Goal: Task Accomplishment & Management: Complete application form

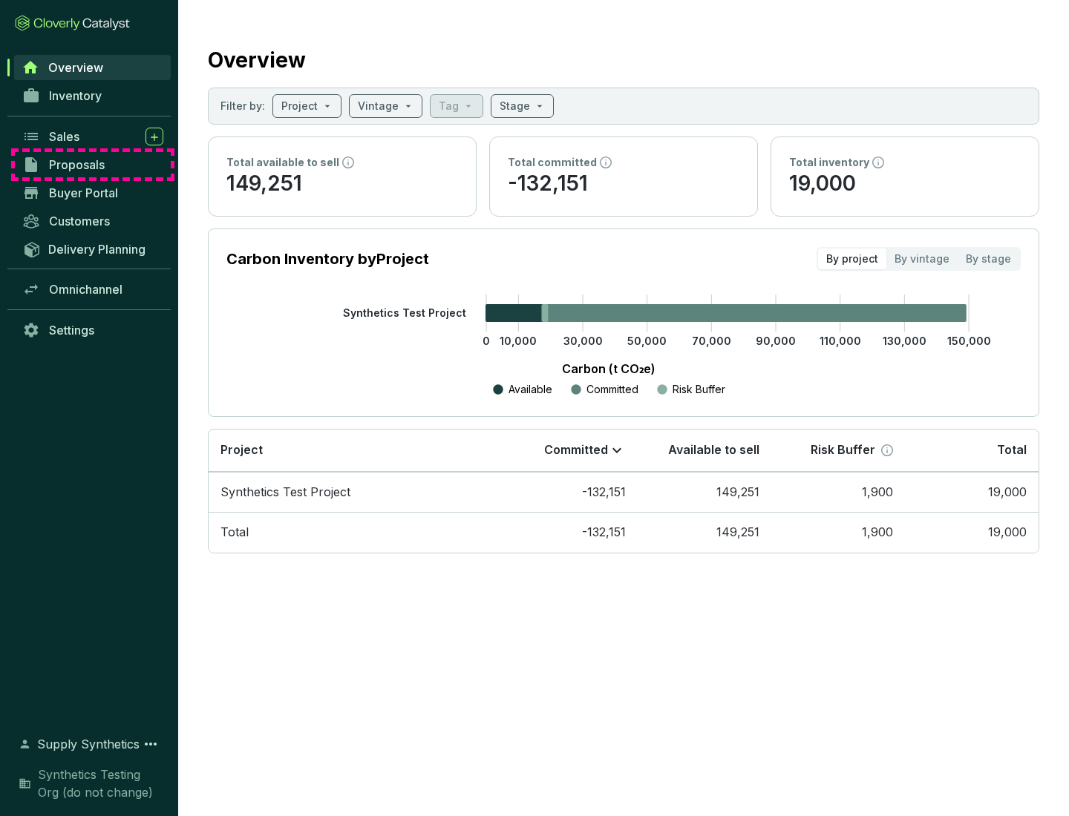
click at [93, 165] on span "Proposals" at bounding box center [77, 164] width 56 height 15
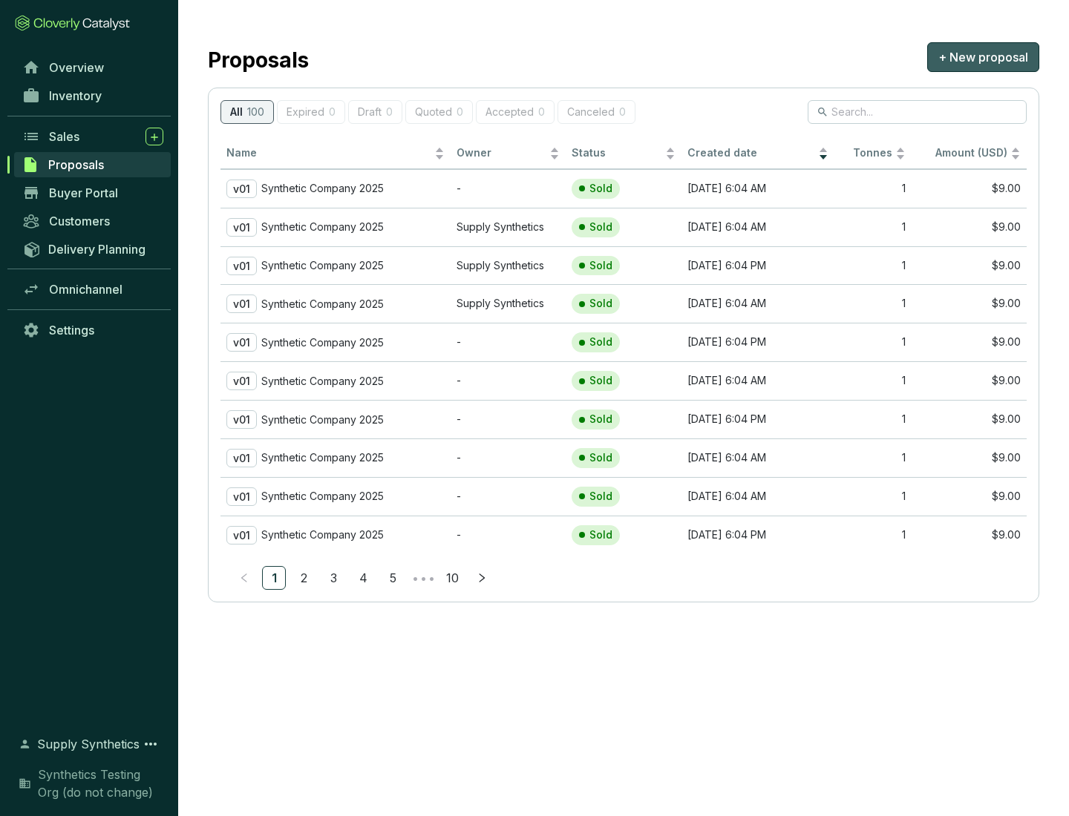
click at [983, 57] on span "+ New proposal" at bounding box center [983, 57] width 90 height 18
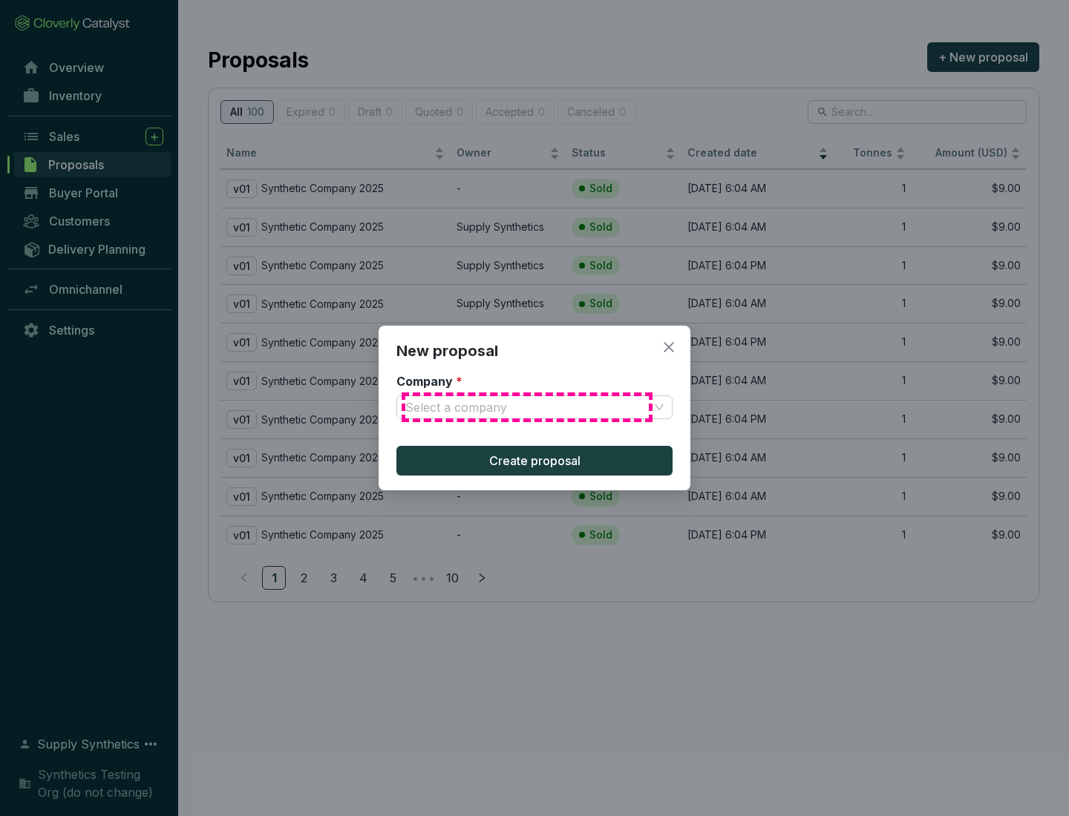
click at [527, 407] on input "Company *" at bounding box center [526, 407] width 243 height 22
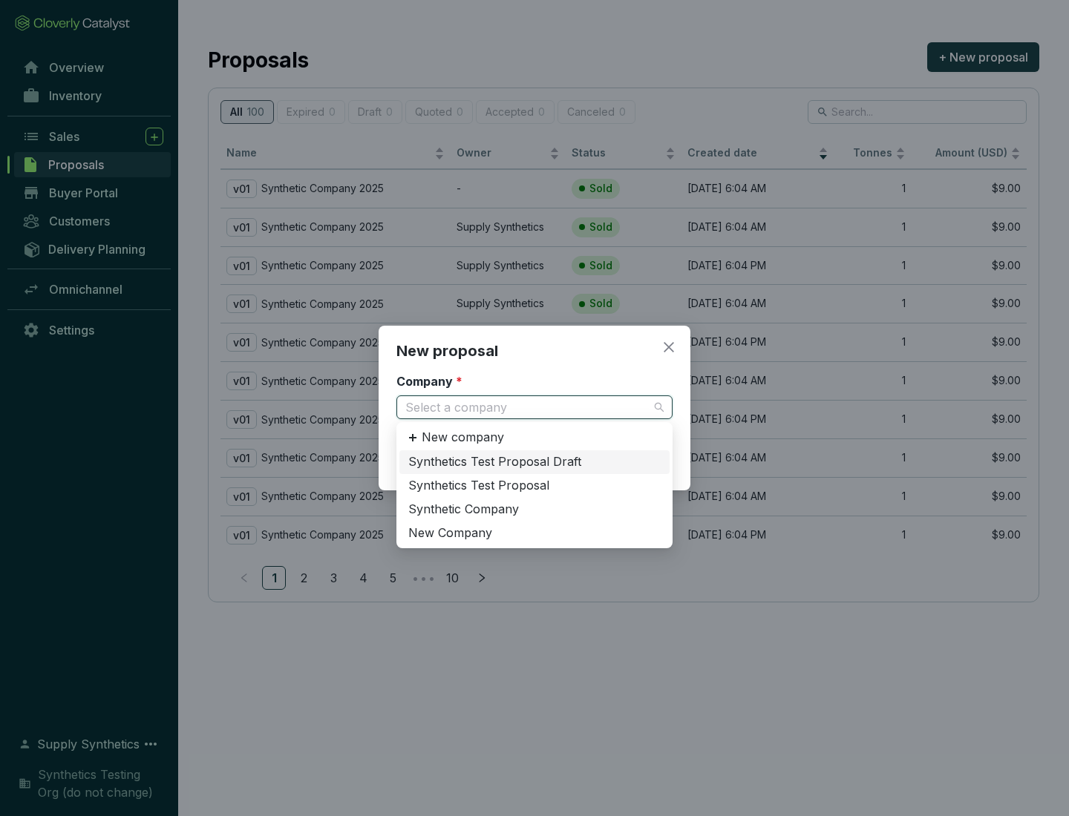
click at [534, 509] on div "Synthetic Company" at bounding box center [534, 510] width 252 height 16
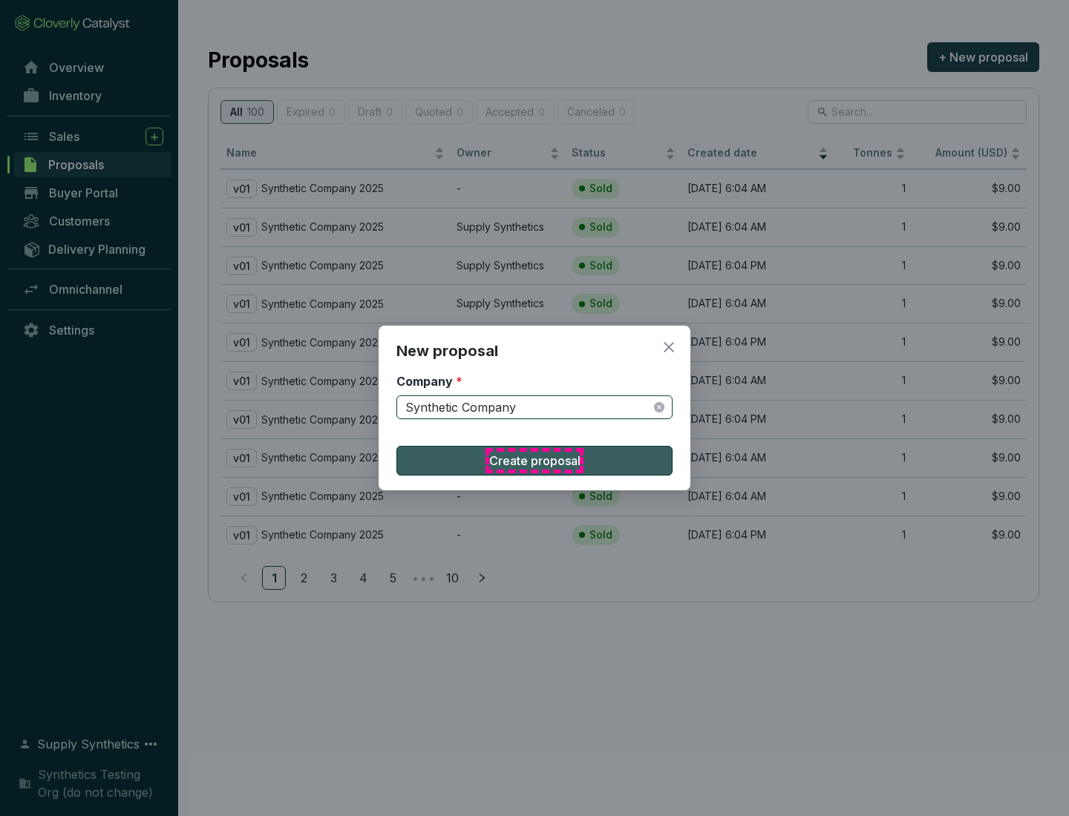
click at [534, 461] on span "Create proposal" at bounding box center [534, 461] width 91 height 18
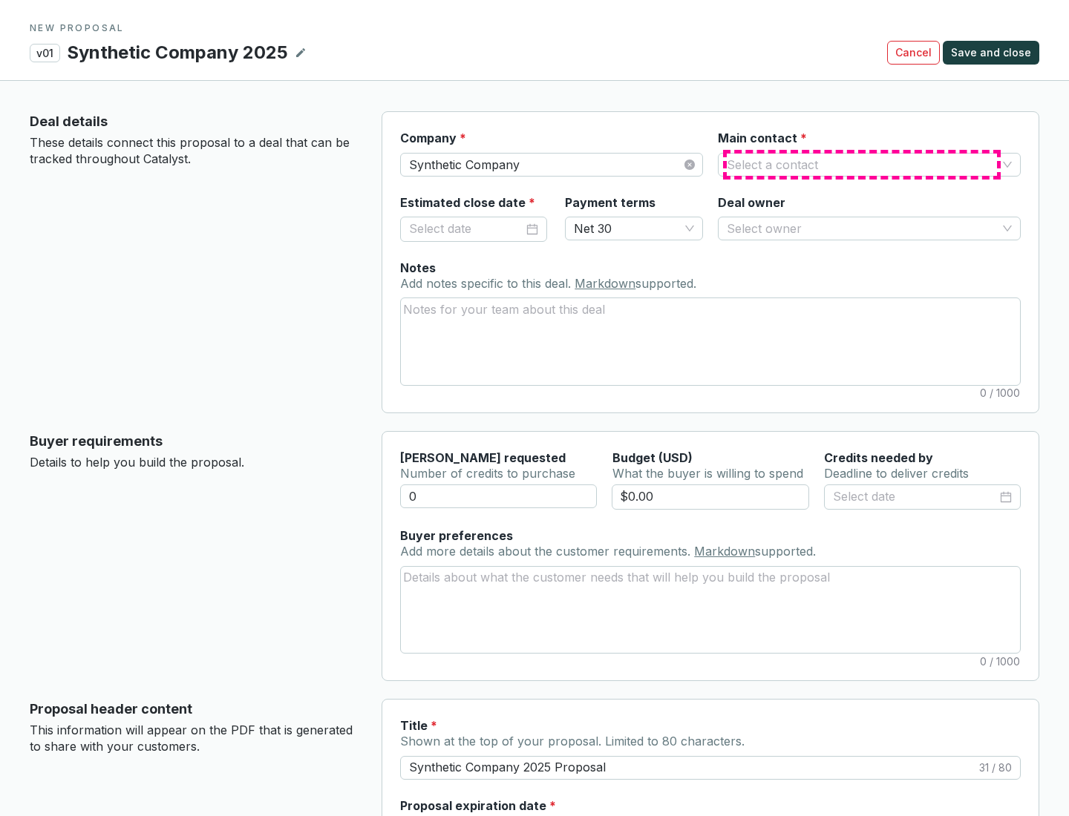
click at [862, 164] on input "Main contact *" at bounding box center [862, 165] width 270 height 22
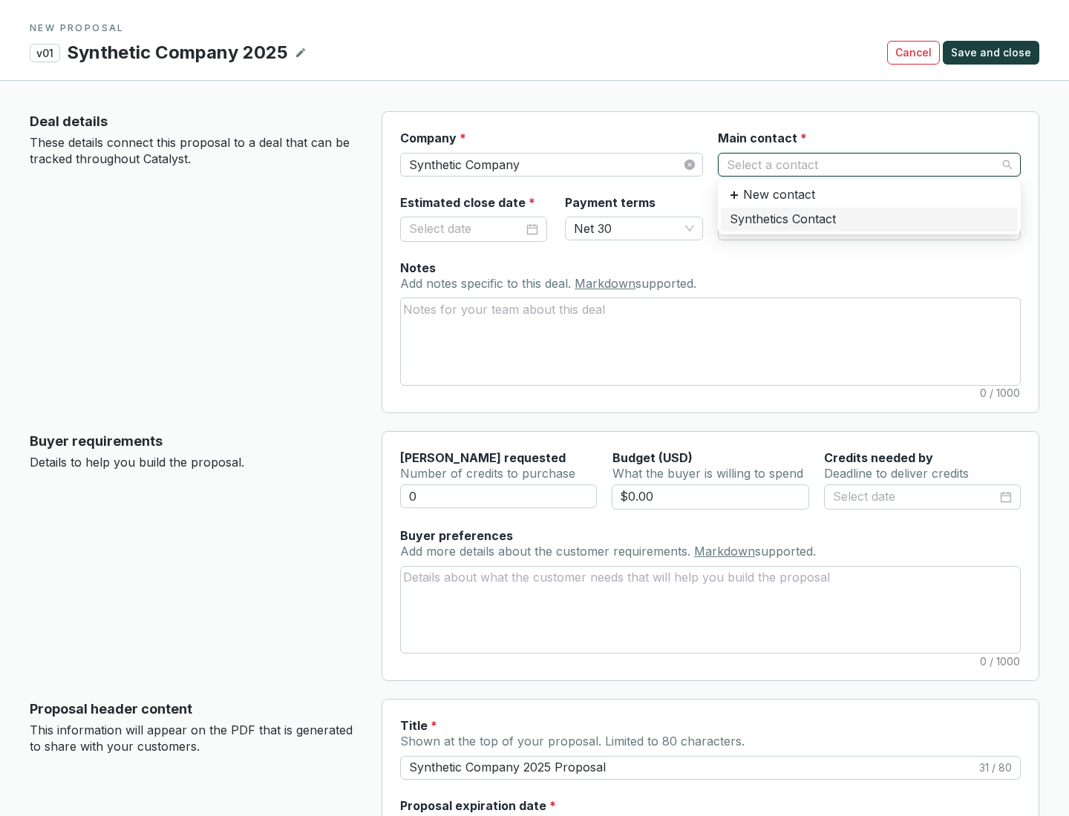
click at [868, 219] on div "Synthetics Contact" at bounding box center [869, 220] width 279 height 16
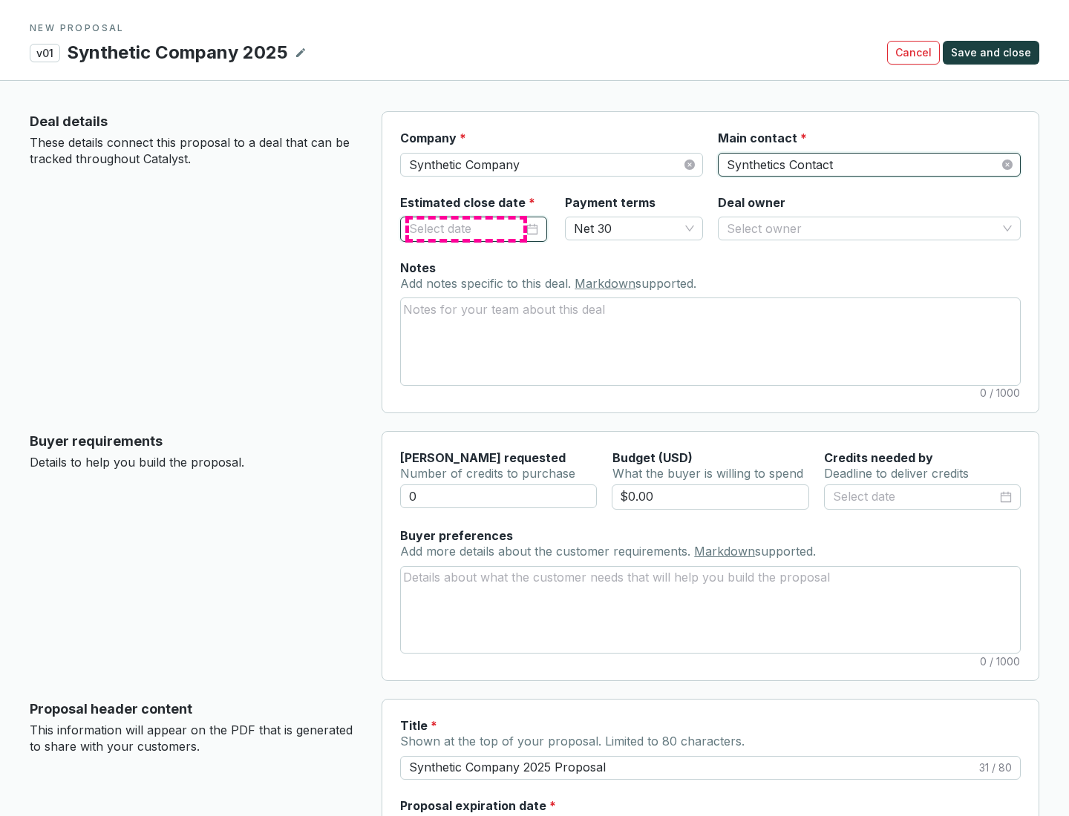
click at [466, 229] on input "Estimated close date *" at bounding box center [466, 229] width 114 height 19
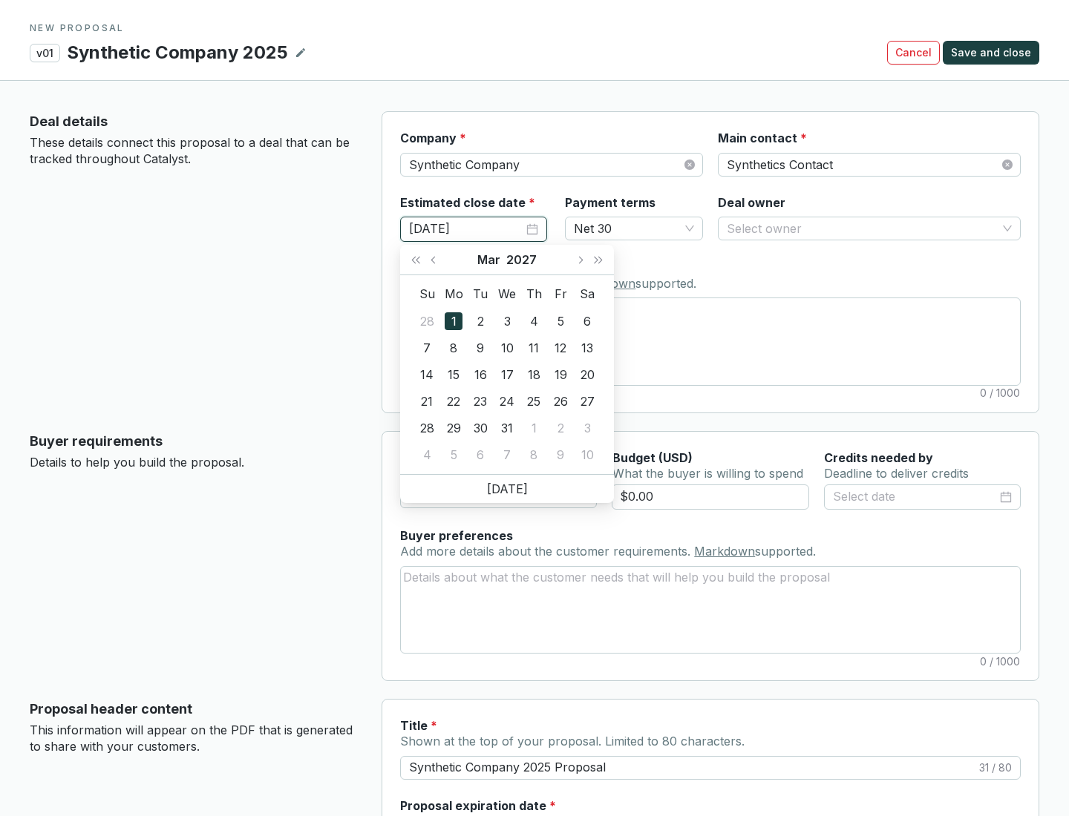
type input "[DATE]"
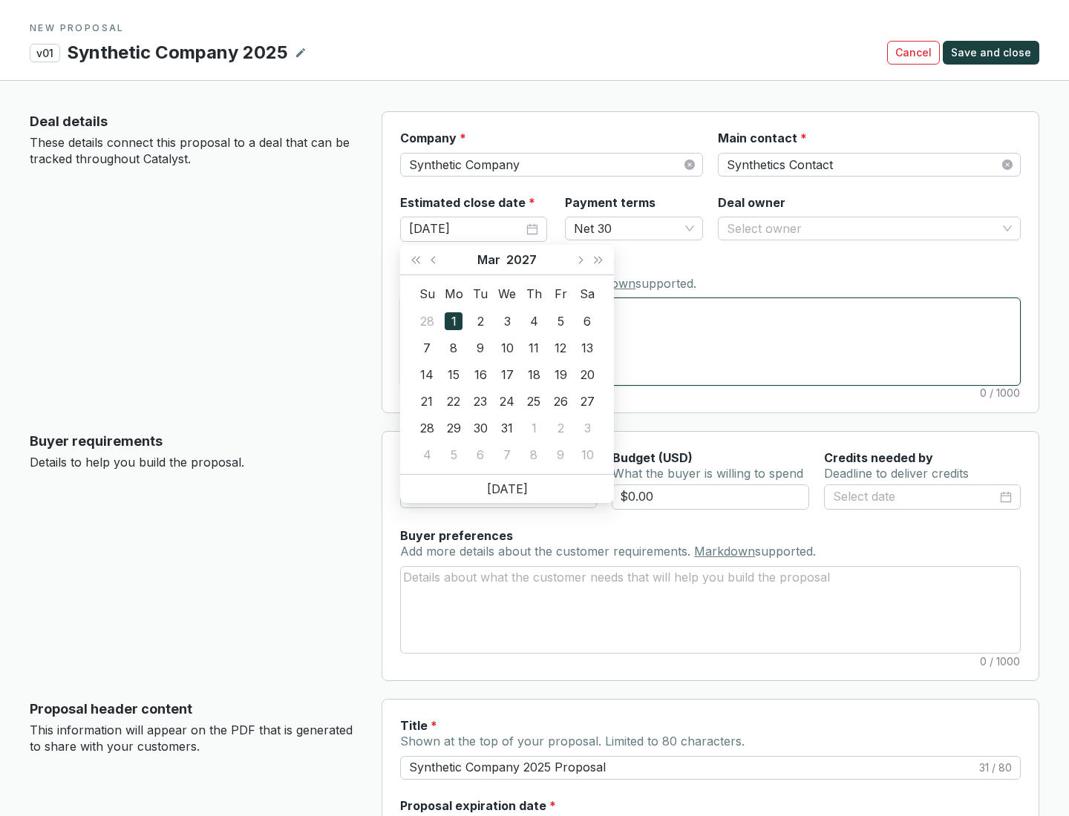
click at [710, 341] on textarea "Notes Add notes specific to this deal. Markdown supported." at bounding box center [710, 341] width 619 height 86
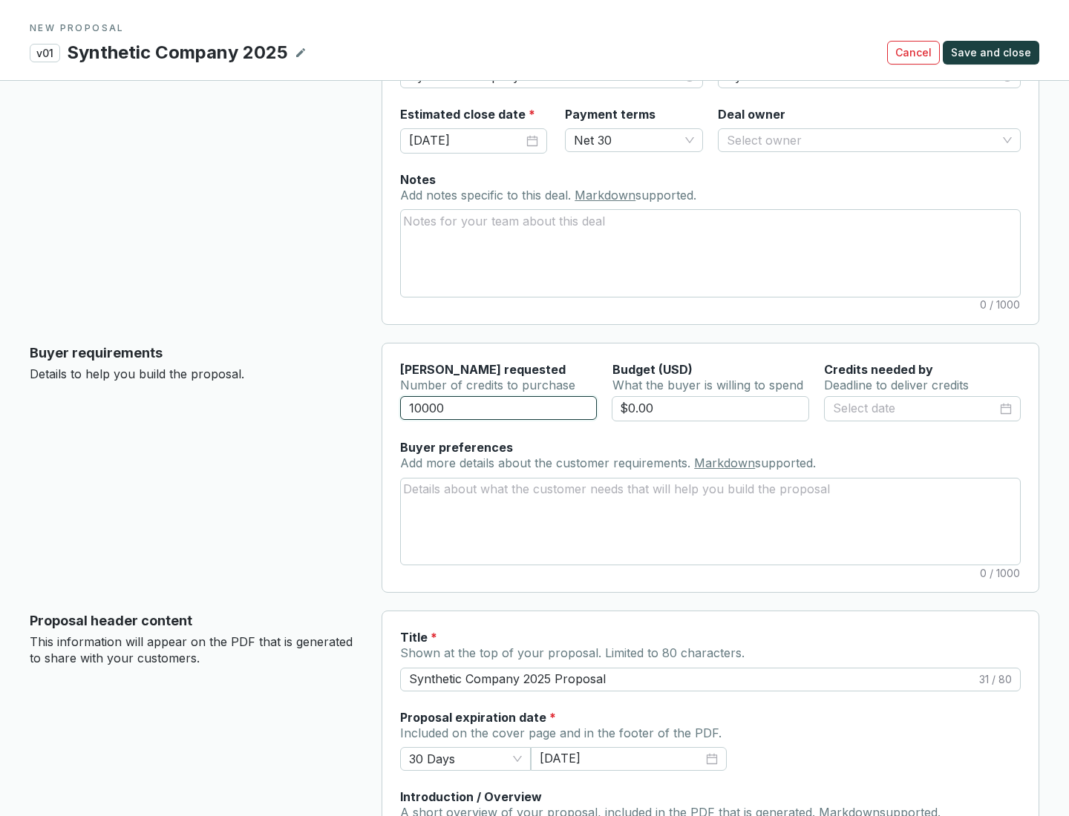
scroll to position [89, 0]
type input "10000"
type input "$0.00"
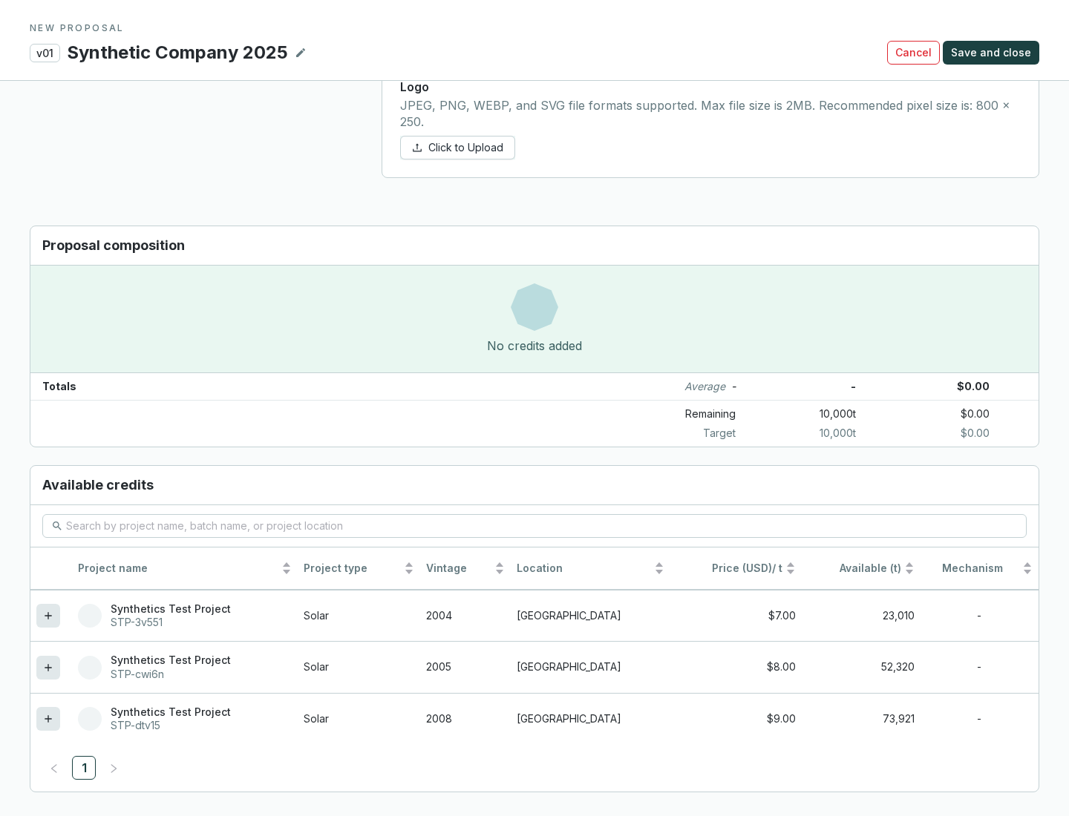
click at [48, 719] on icon at bounding box center [48, 719] width 7 height 7
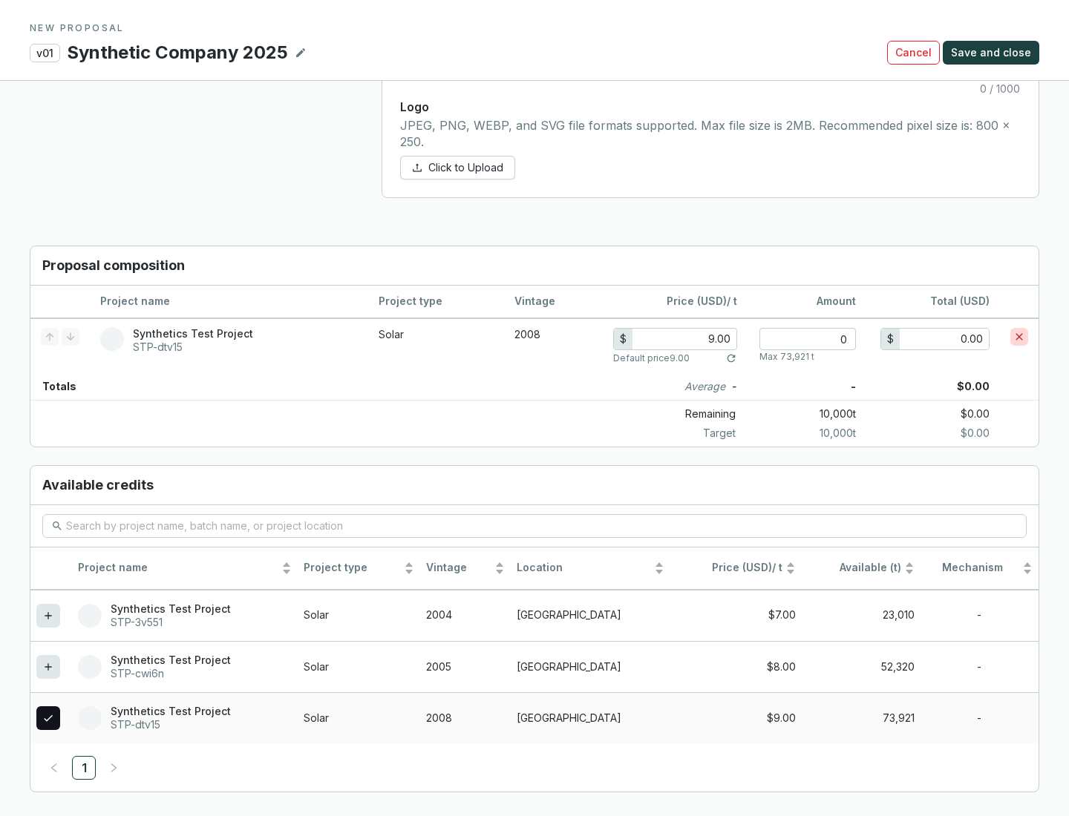
scroll to position [854, 0]
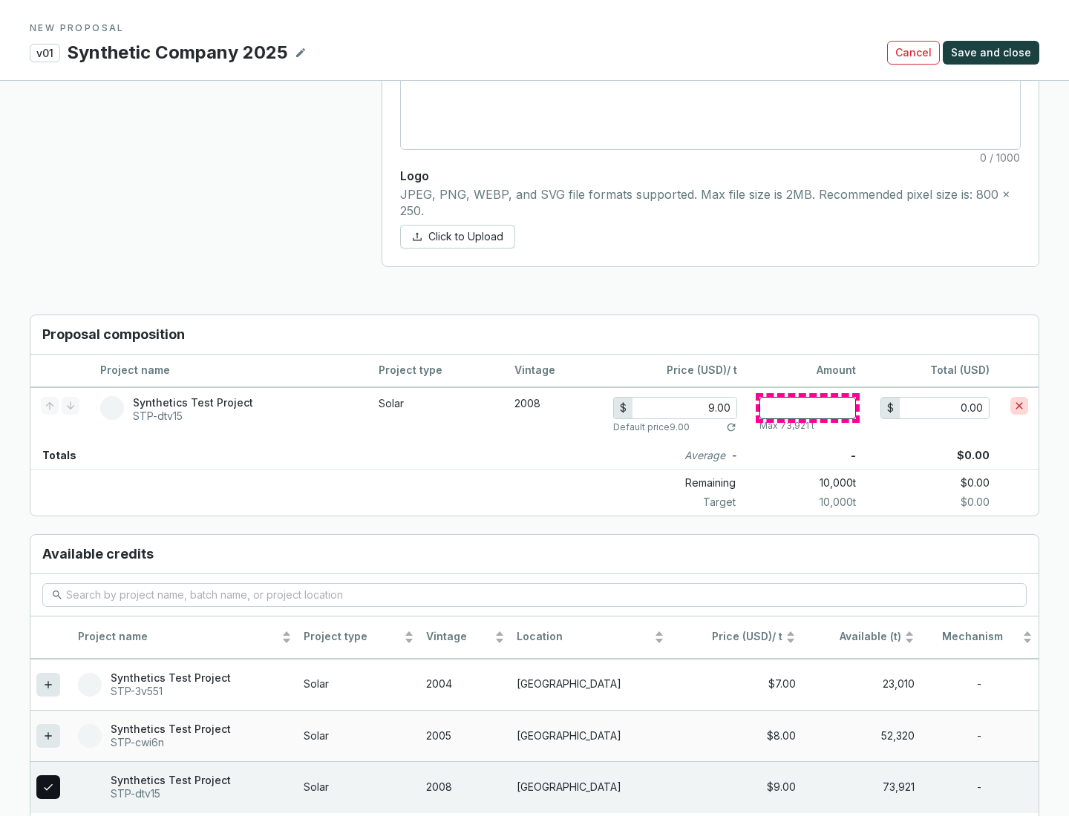
type input "1"
type input "9.00"
type input "1"
click at [993, 53] on span "Save and close" at bounding box center [991, 52] width 80 height 15
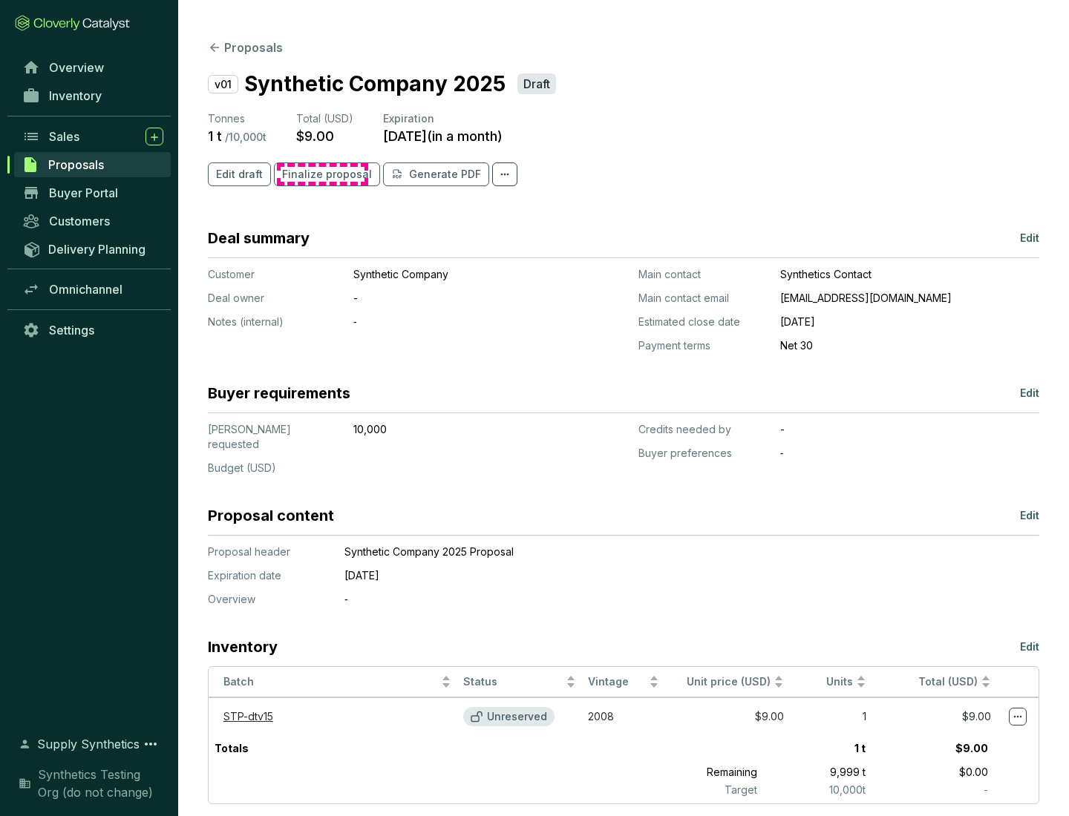
click at [322, 174] on span "Finalize proposal" at bounding box center [327, 174] width 90 height 15
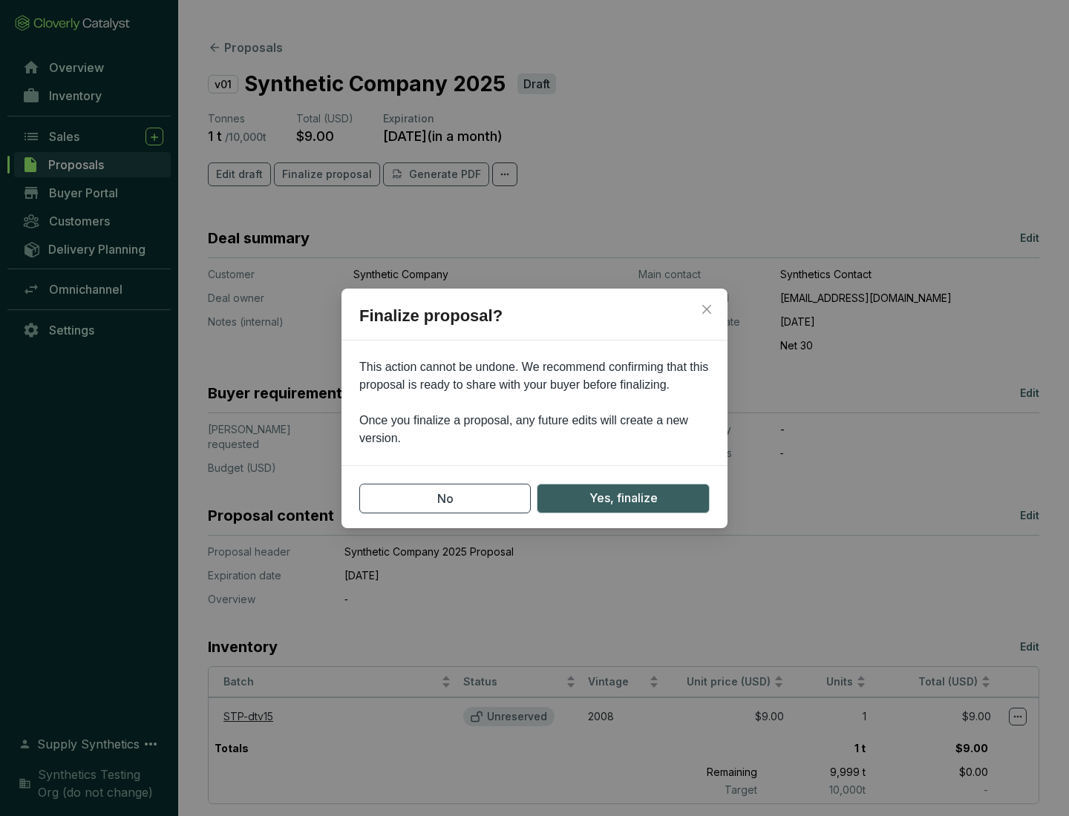
click at [623, 498] on span "Yes, finalize" at bounding box center [623, 498] width 68 height 19
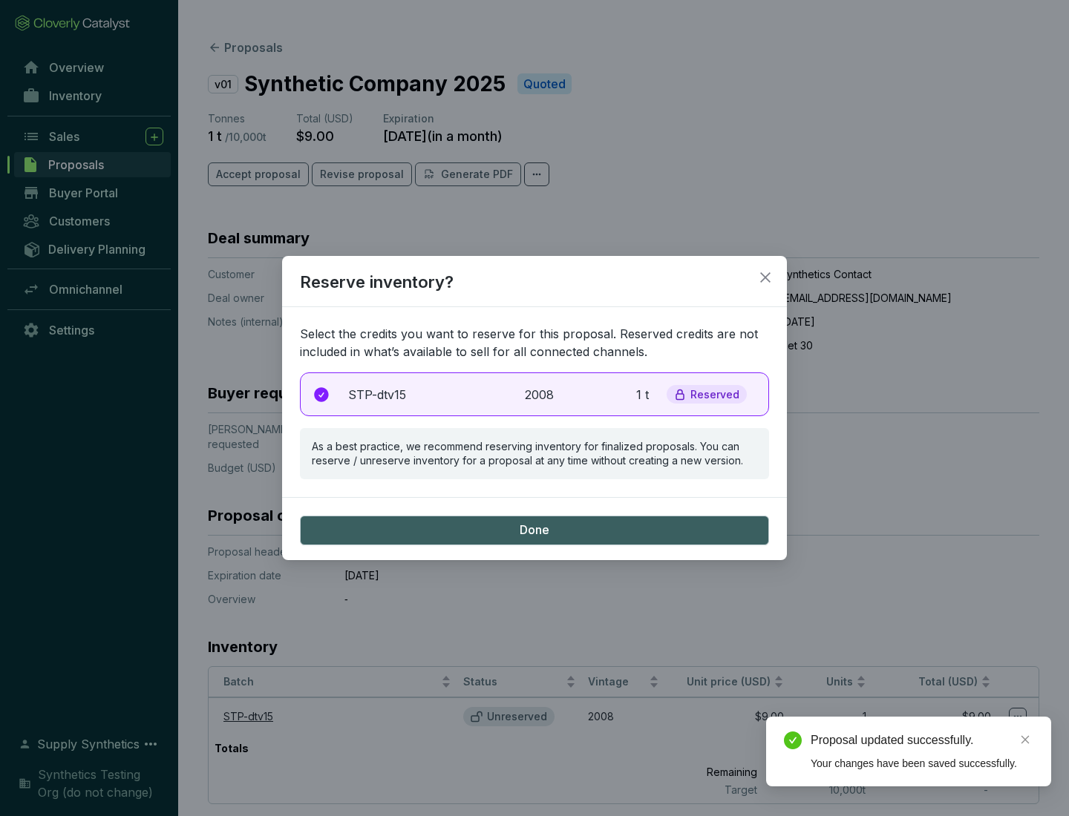
click at [534, 394] on p "2008" at bounding box center [541, 395] width 33 height 18
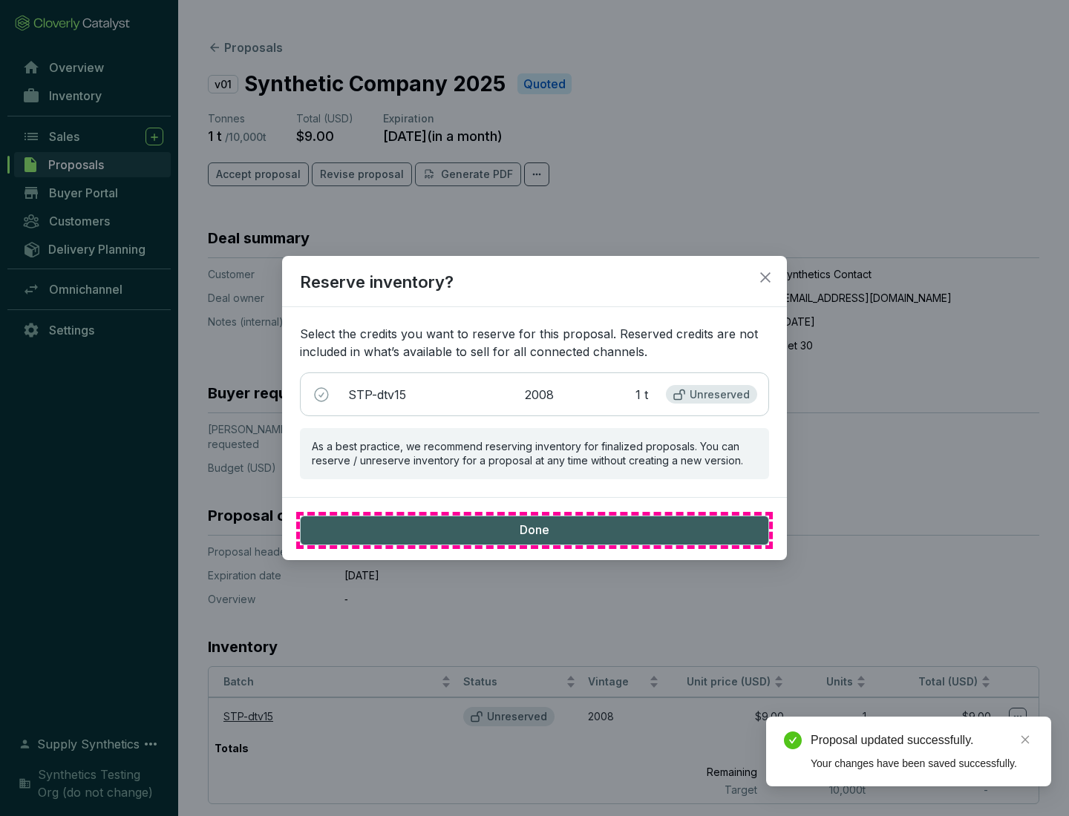
click at [534, 530] on span "Done" at bounding box center [535, 531] width 30 height 16
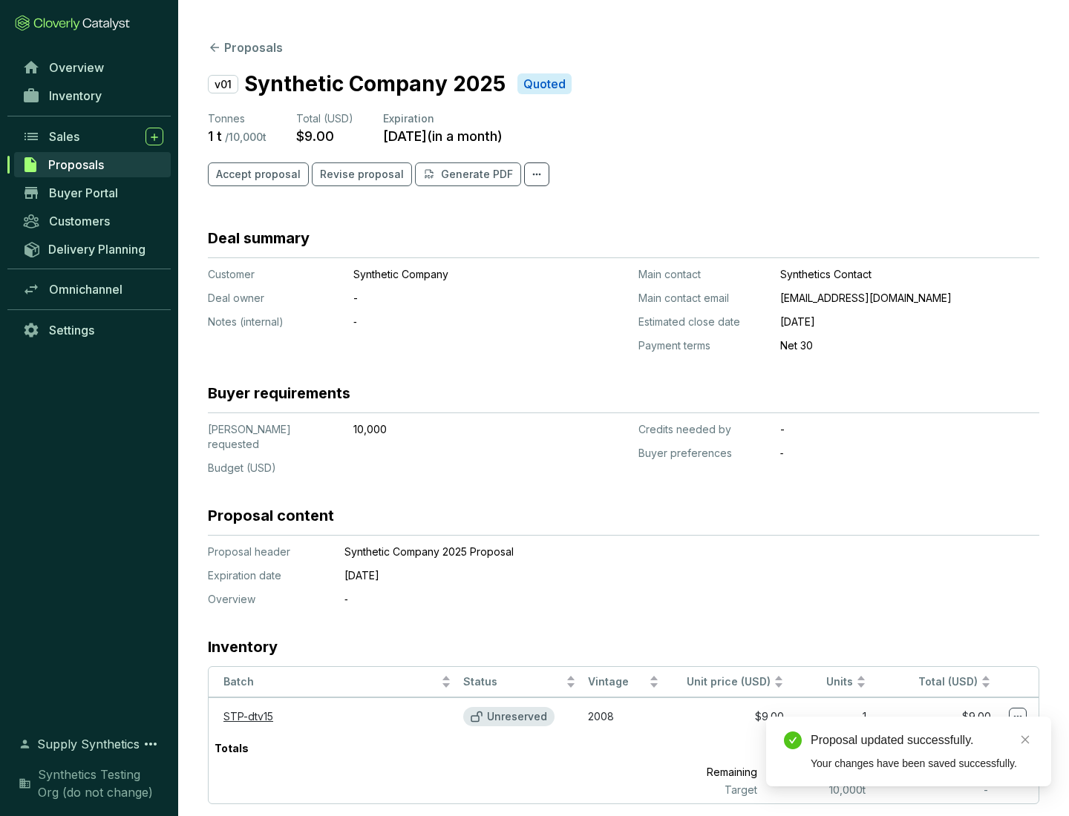
click at [922, 741] on div "Proposal updated successfully." at bounding box center [922, 741] width 223 height 18
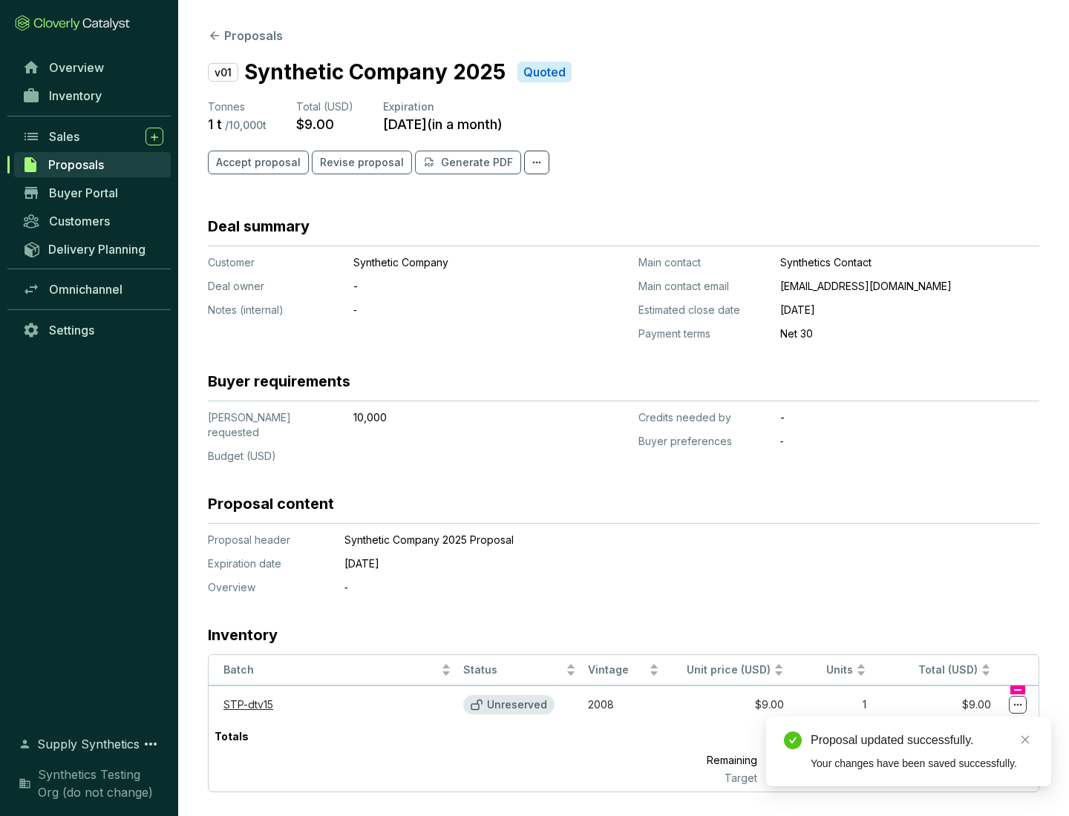
click at [1018, 704] on icon at bounding box center [1018, 705] width 8 height 2
click at [972, 724] on div "Proposal updated successfully. Your changes have been saved successfully." at bounding box center [908, 752] width 285 height 70
click at [922, 741] on div "Proposal updated successfully." at bounding box center [922, 741] width 223 height 18
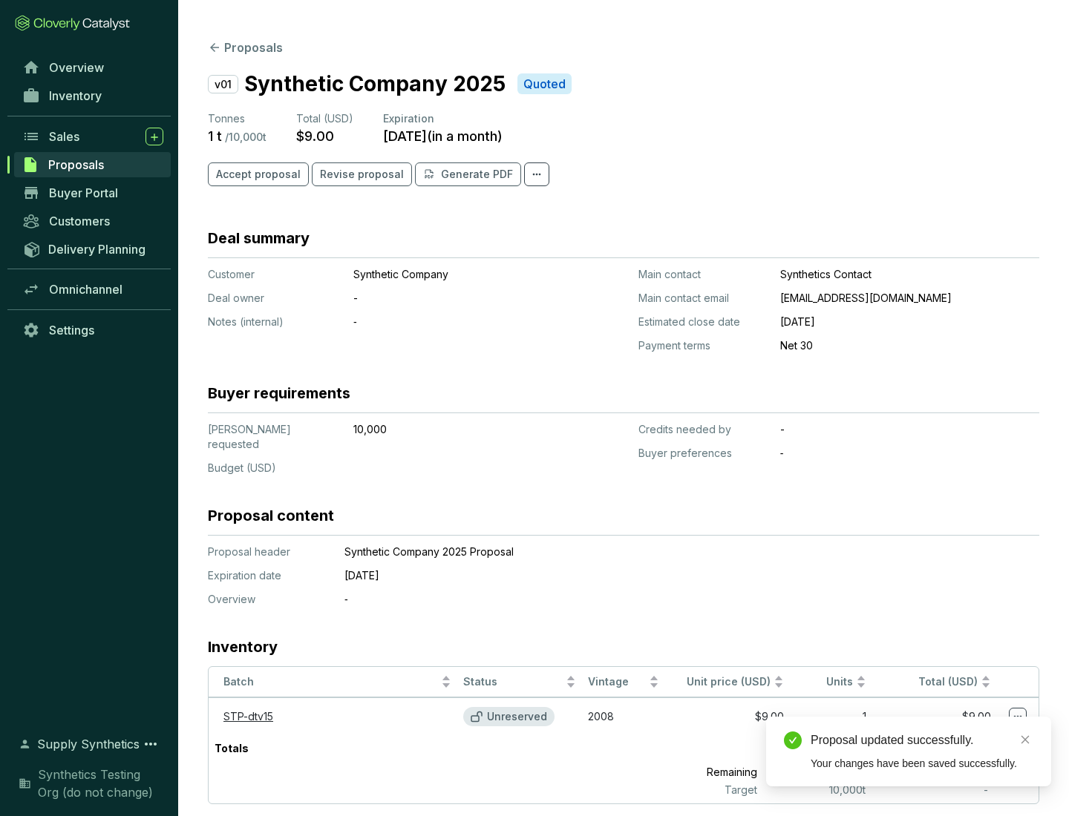
click at [256, 174] on span "Accept proposal" at bounding box center [258, 174] width 85 height 15
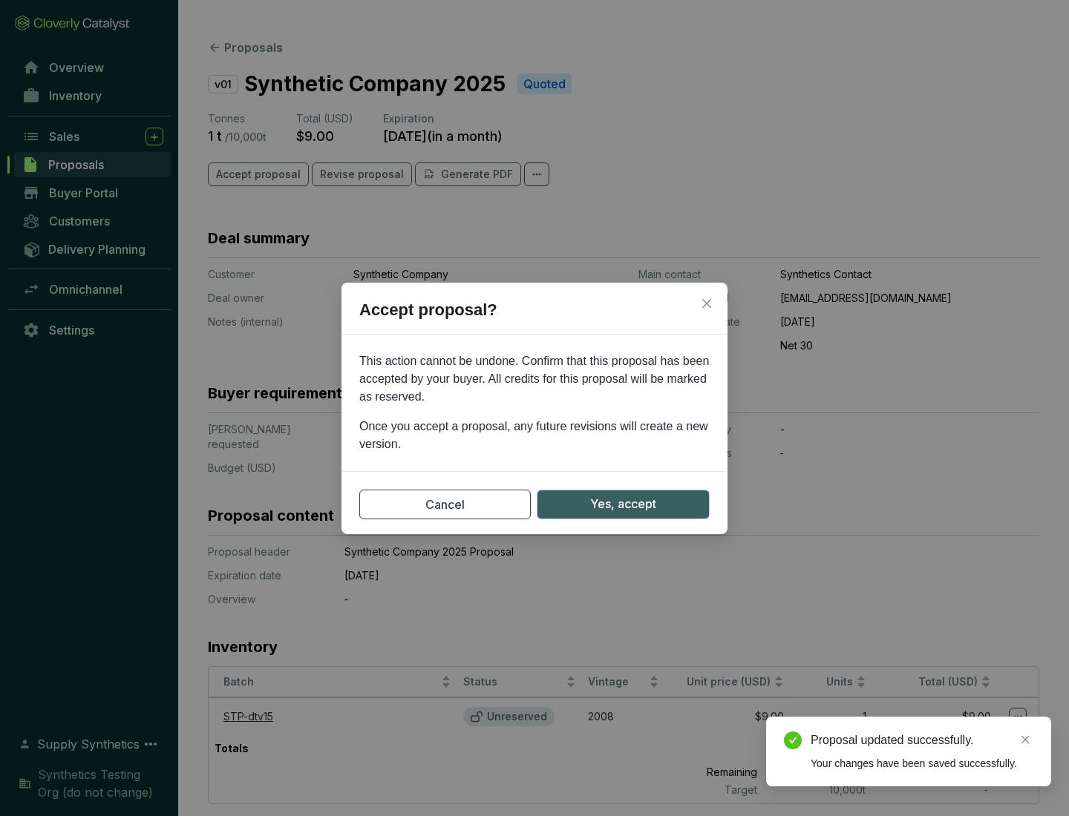
click at [623, 504] on span "Yes, accept" at bounding box center [623, 504] width 66 height 19
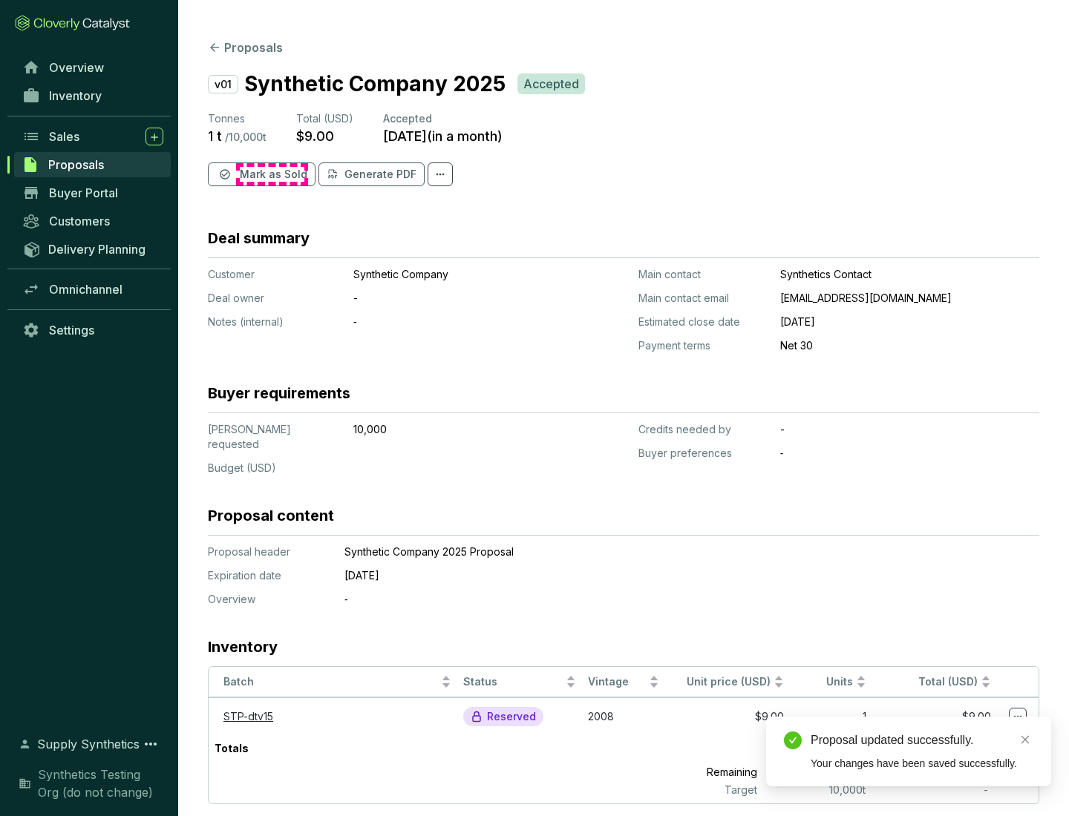
click at [272, 174] on span "Mark as Sold" at bounding box center [274, 174] width 68 height 15
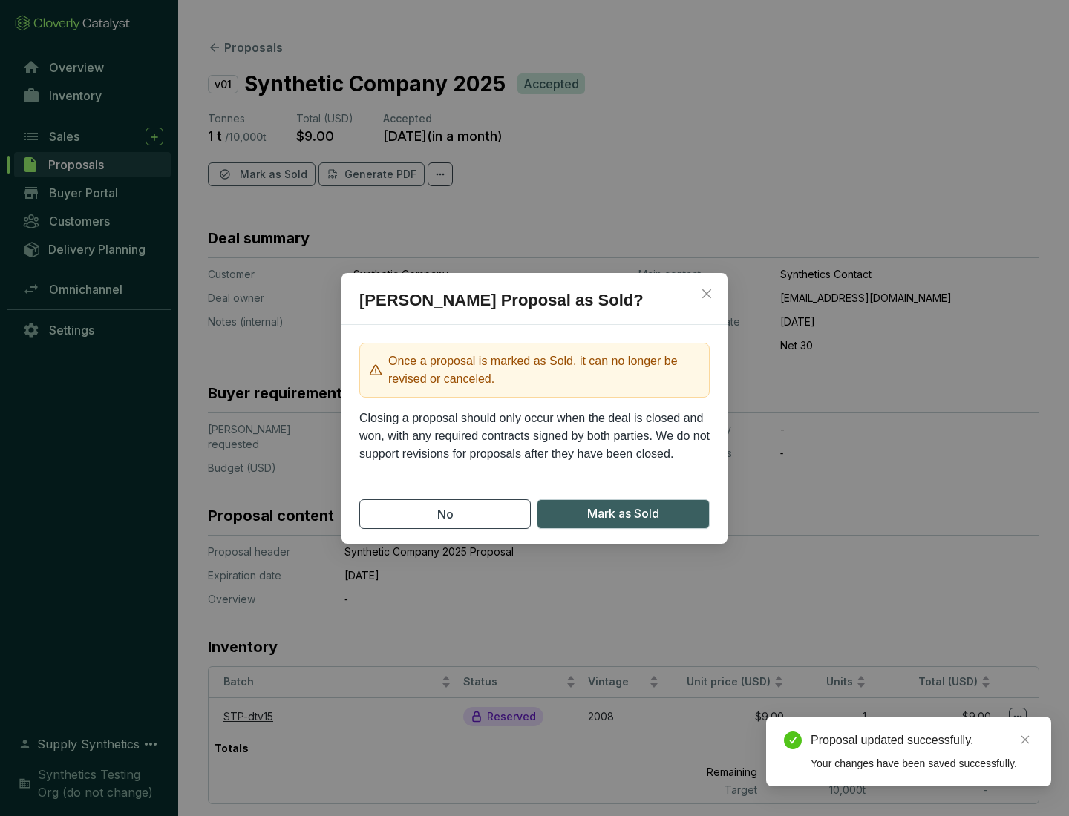
click at [623, 514] on span "Mark as Sold" at bounding box center [623, 514] width 72 height 19
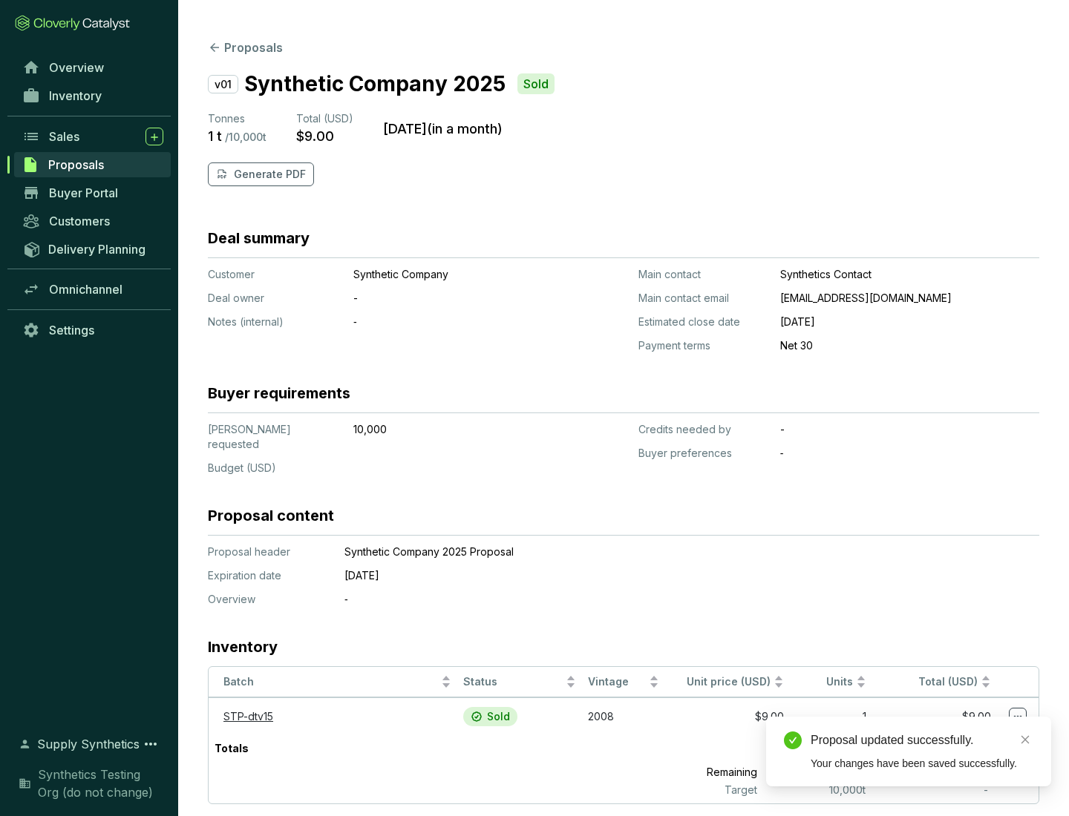
click at [268, 174] on p "Generate PDF" at bounding box center [270, 174] width 72 height 15
click at [922, 741] on div "Proposal updated successfully." at bounding box center [922, 741] width 223 height 18
